Goal: Navigation & Orientation: Understand site structure

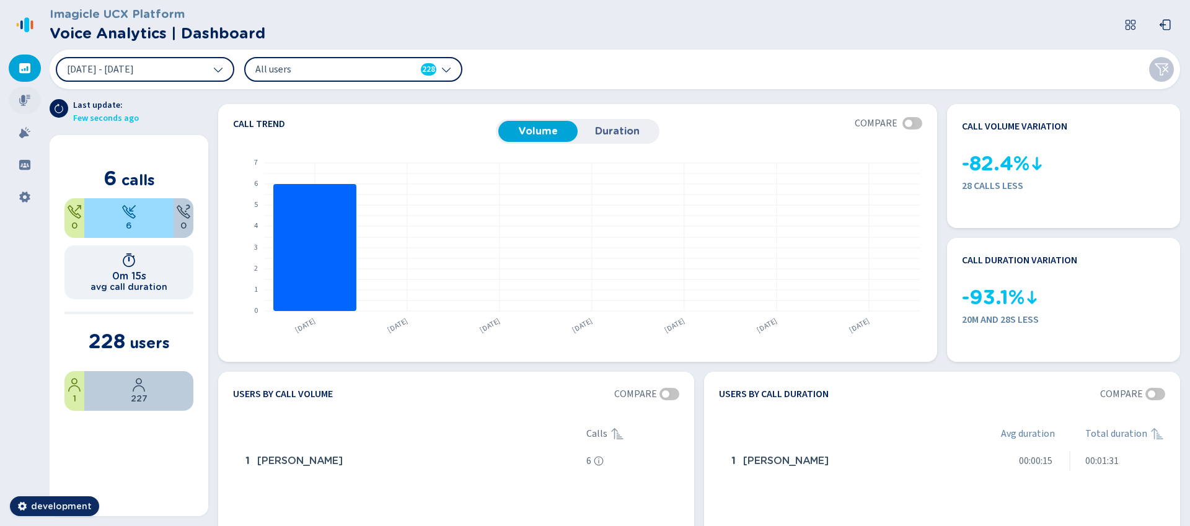
click at [30, 100] on icon at bounding box center [25, 100] width 12 height 12
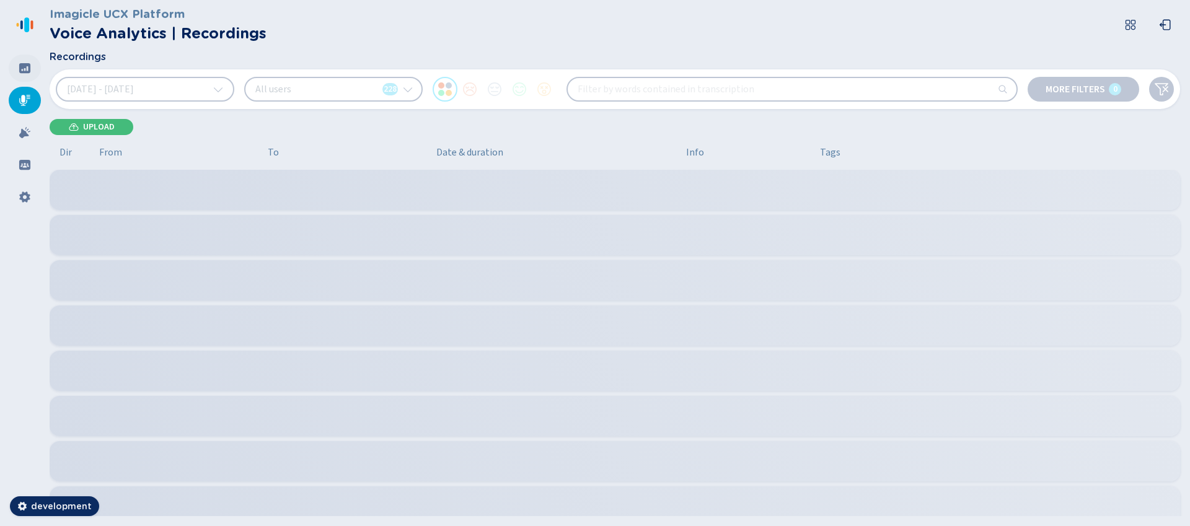
click at [30, 71] on icon at bounding box center [24, 68] width 11 height 10
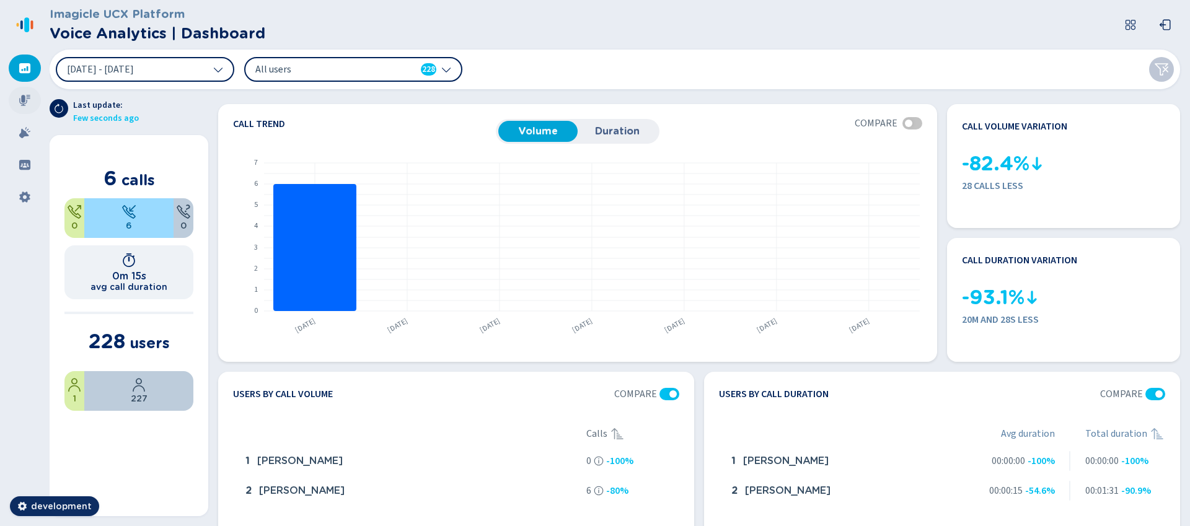
click at [30, 108] on div at bounding box center [25, 100] width 32 height 27
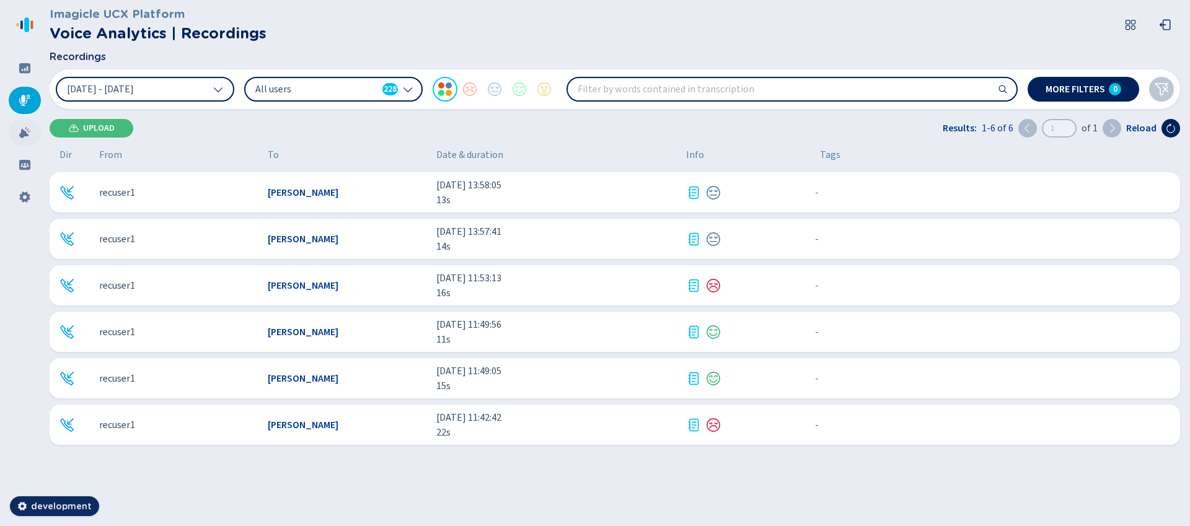
click at [19, 131] on icon at bounding box center [25, 132] width 12 height 12
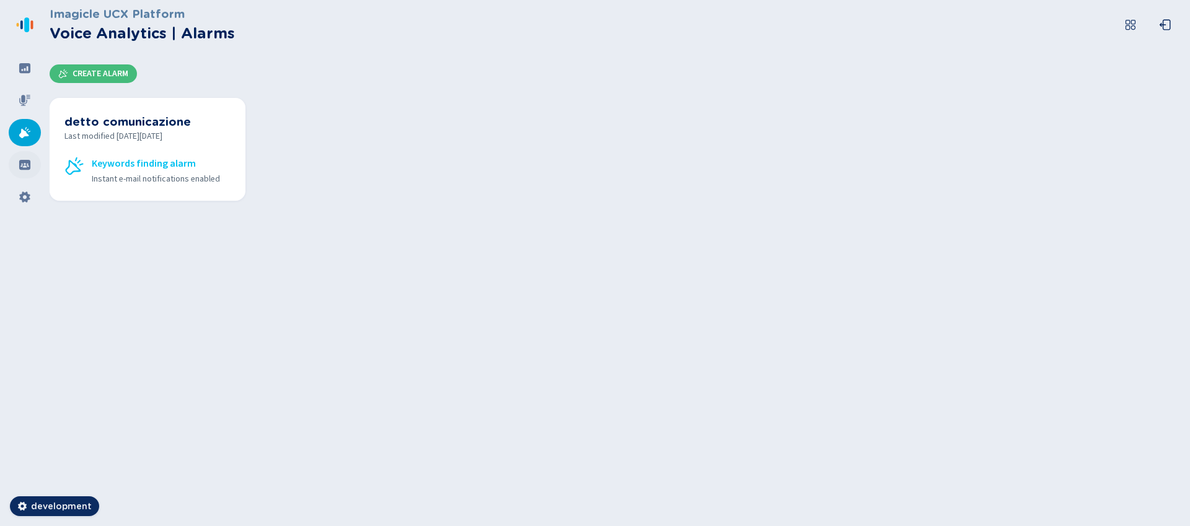
click at [25, 165] on icon at bounding box center [24, 165] width 11 height 10
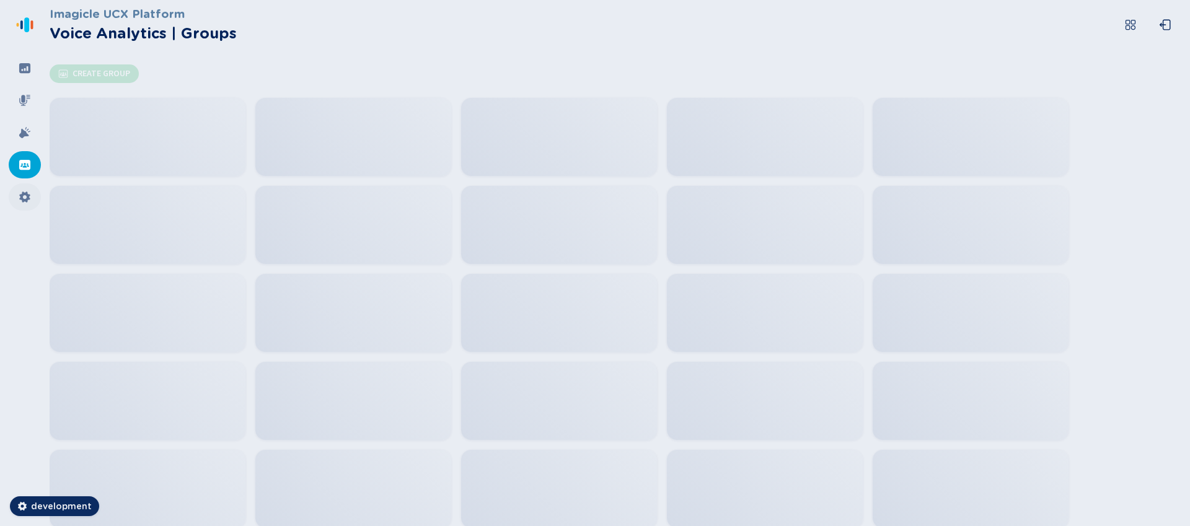
click at [19, 193] on icon at bounding box center [25, 197] width 12 height 12
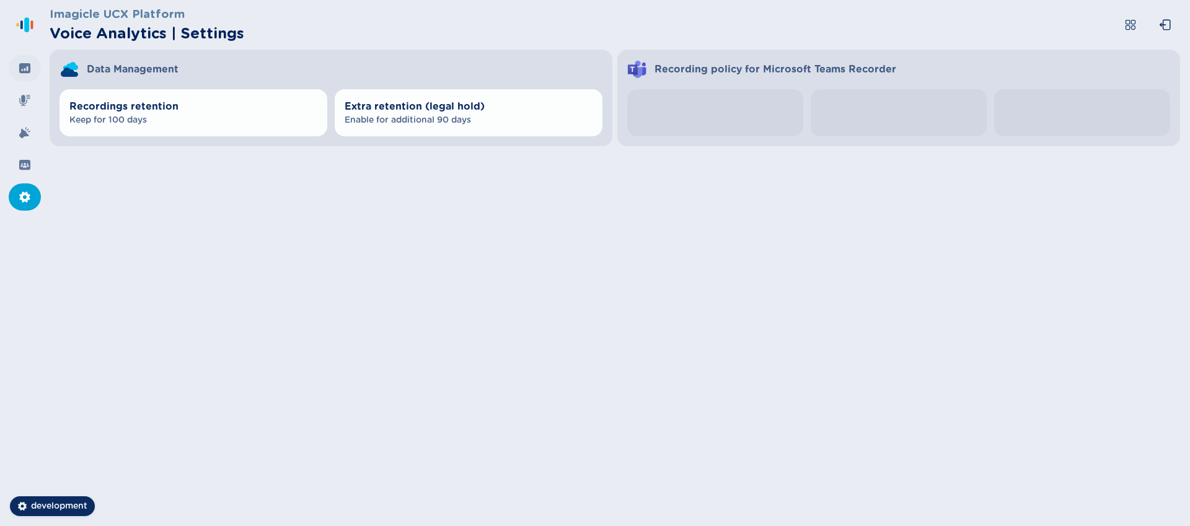
click at [29, 65] on icon at bounding box center [24, 68] width 11 height 10
